Goal: Task Accomplishment & Management: Use online tool/utility

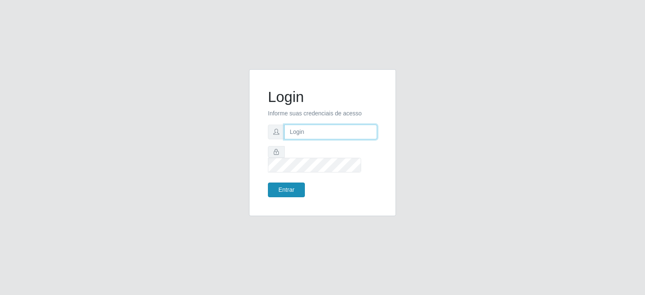
type input "[EMAIL_ADDRESS][DOMAIN_NAME]"
click at [289, 184] on button "Entrar" at bounding box center [286, 190] width 37 height 15
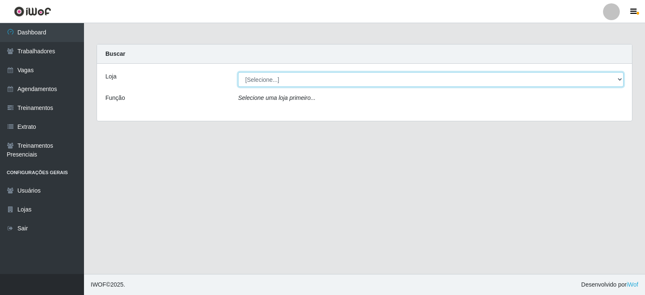
click at [277, 78] on select "[Selecione...] Preço Bom Supermercado" at bounding box center [431, 79] width 386 height 15
select select "387"
click at [238, 72] on select "[Selecione...] Preço Bom Supermercado" at bounding box center [431, 79] width 386 height 15
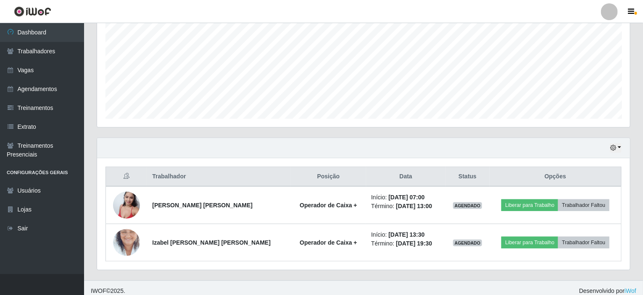
scroll to position [186, 0]
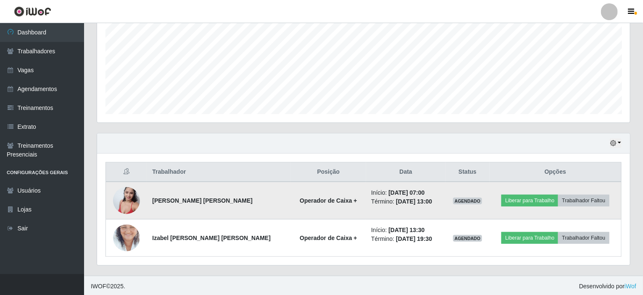
click at [124, 198] on img at bounding box center [126, 201] width 27 height 36
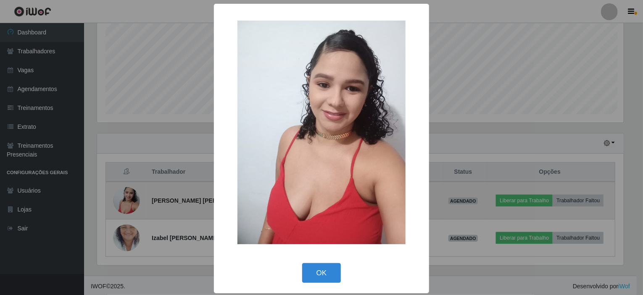
scroll to position [174, 529]
click at [124, 198] on div "× OK Cancel" at bounding box center [322, 147] width 645 height 295
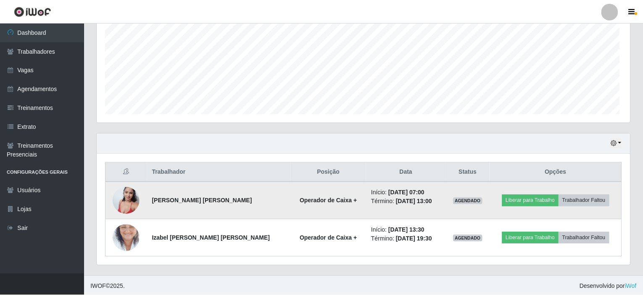
scroll to position [174, 533]
